Goal: Navigation & Orientation: Find specific page/section

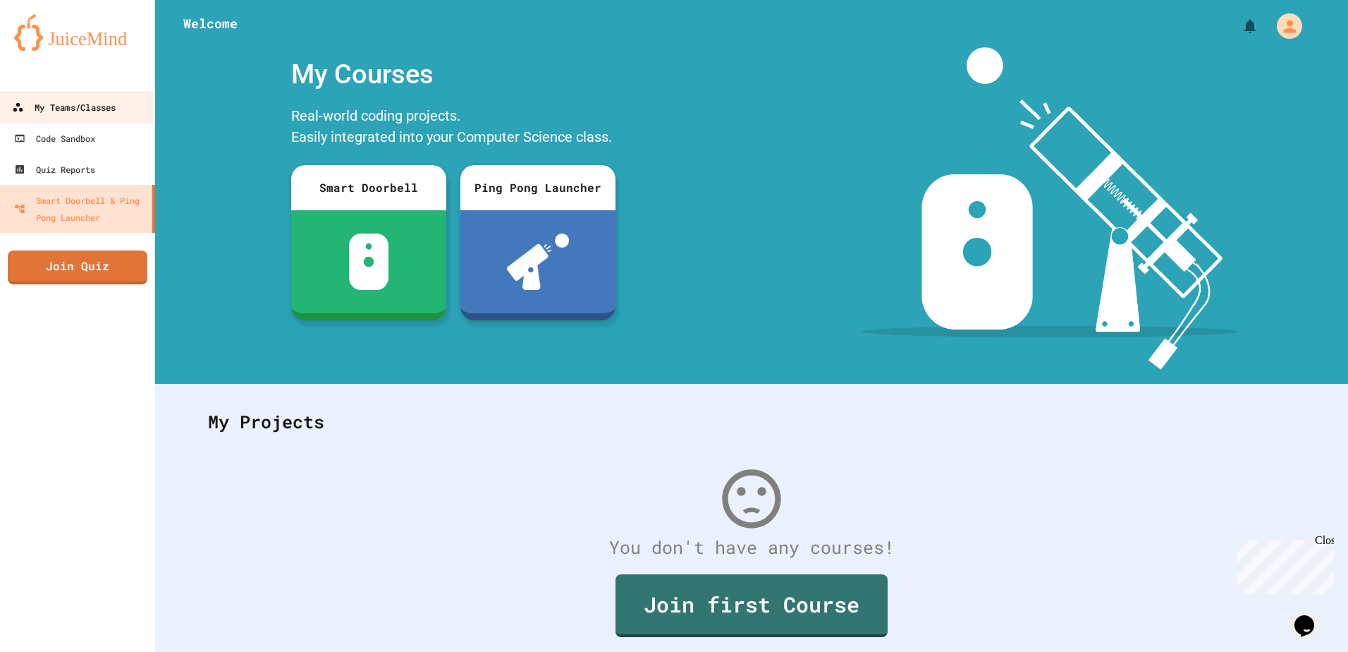
click at [78, 102] on div "My Teams/Classes" at bounding box center [64, 108] width 104 height 18
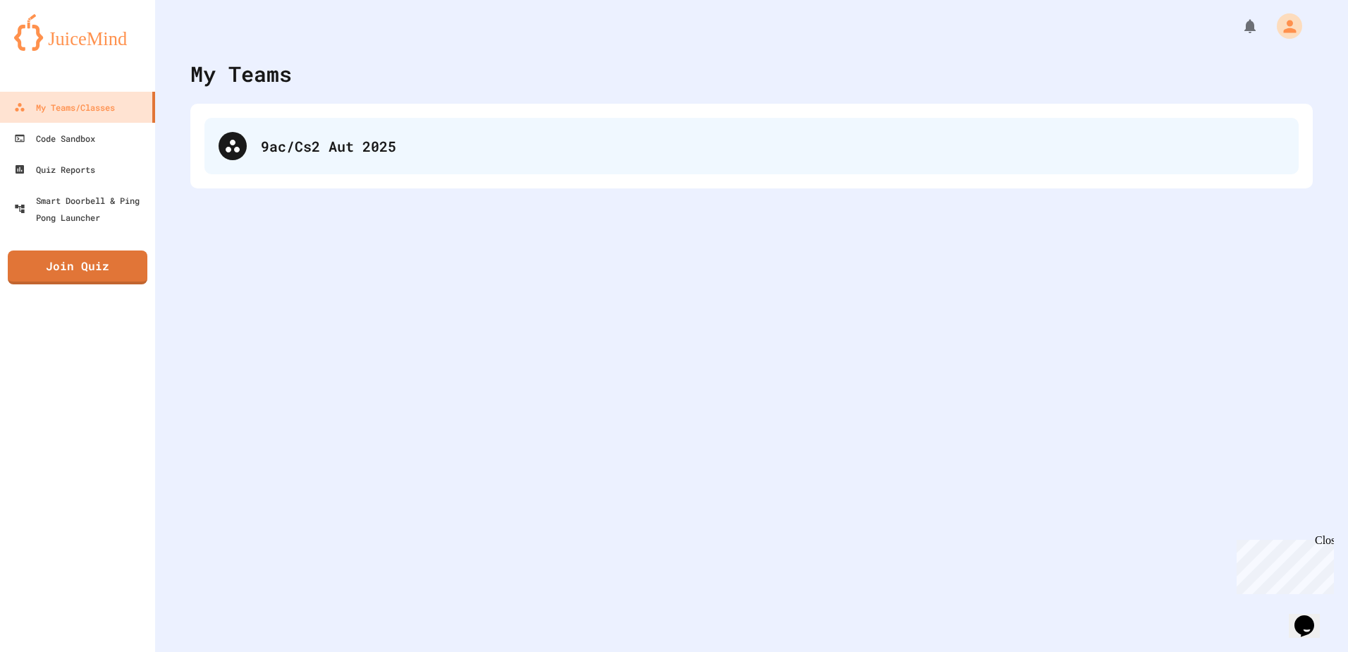
click at [368, 160] on div "9ac/Cs2 Aut 2025" at bounding box center [751, 146] width 1094 height 56
